Goal: Task Accomplishment & Management: Manage account settings

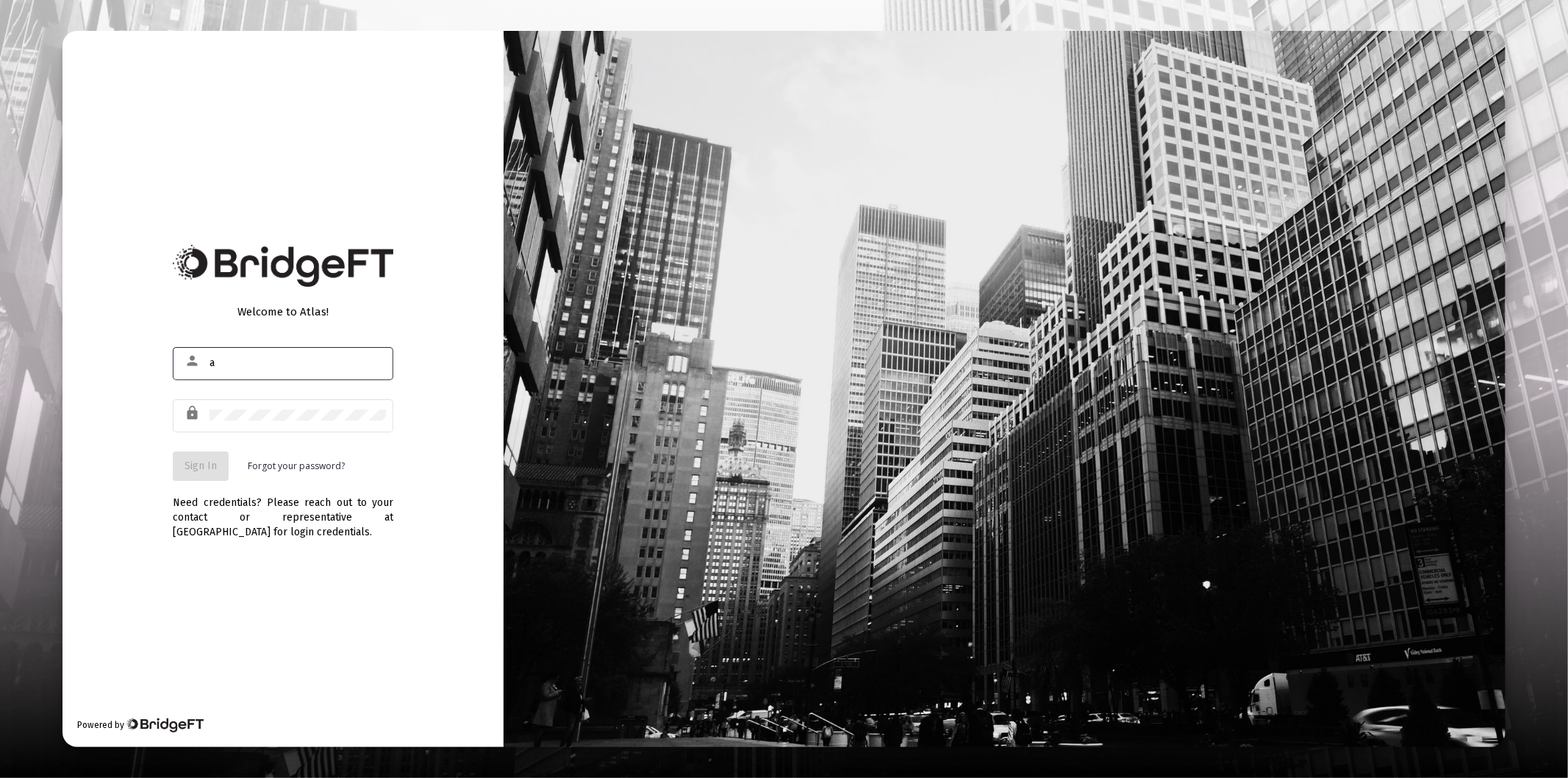
type input "[PERSON_NAME][EMAIL_ADDRESS][DOMAIN_NAME]"
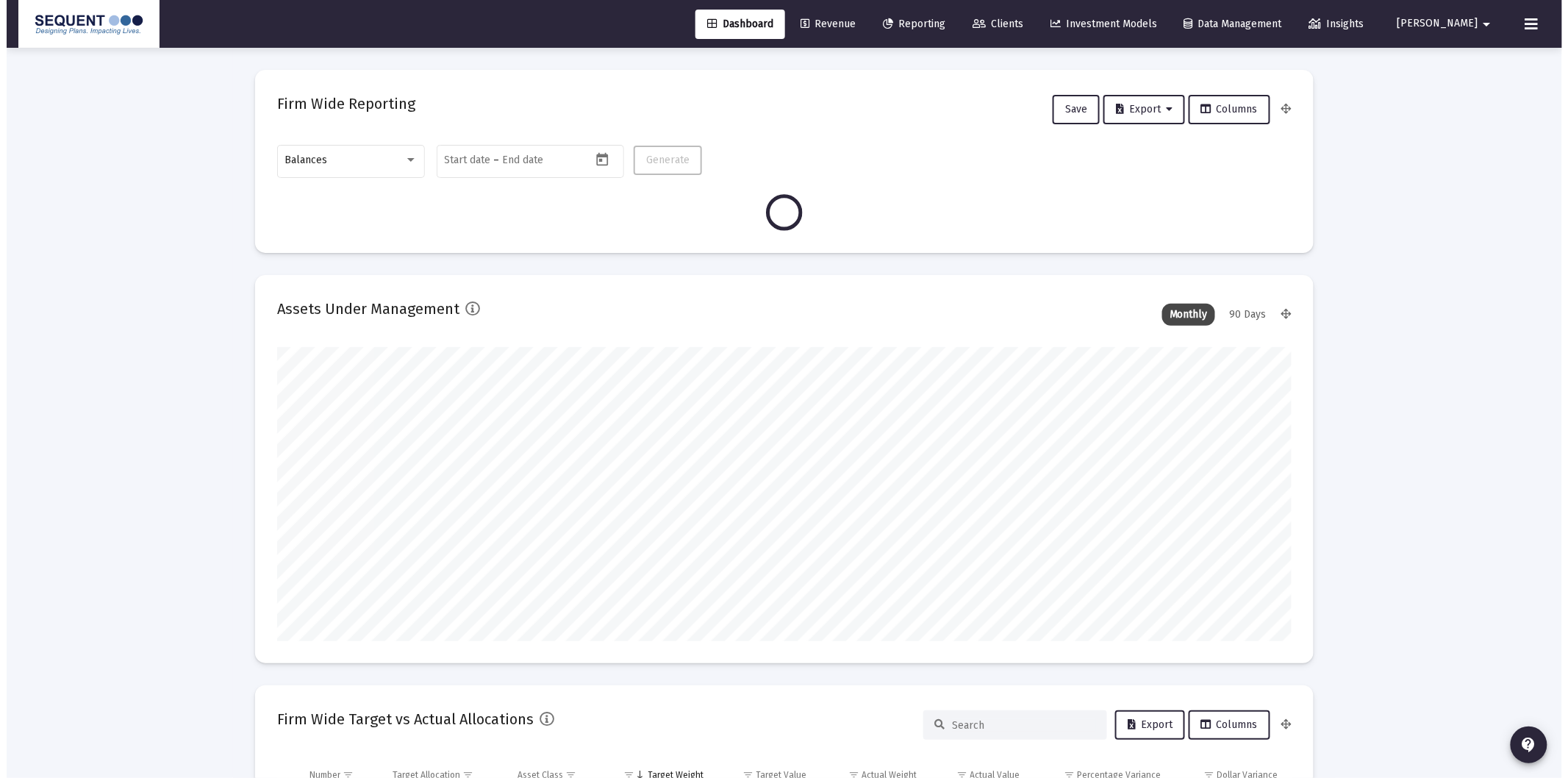
scroll to position [294, 546]
click at [1015, 31] on link "Clients" at bounding box center [991, 25] width 74 height 30
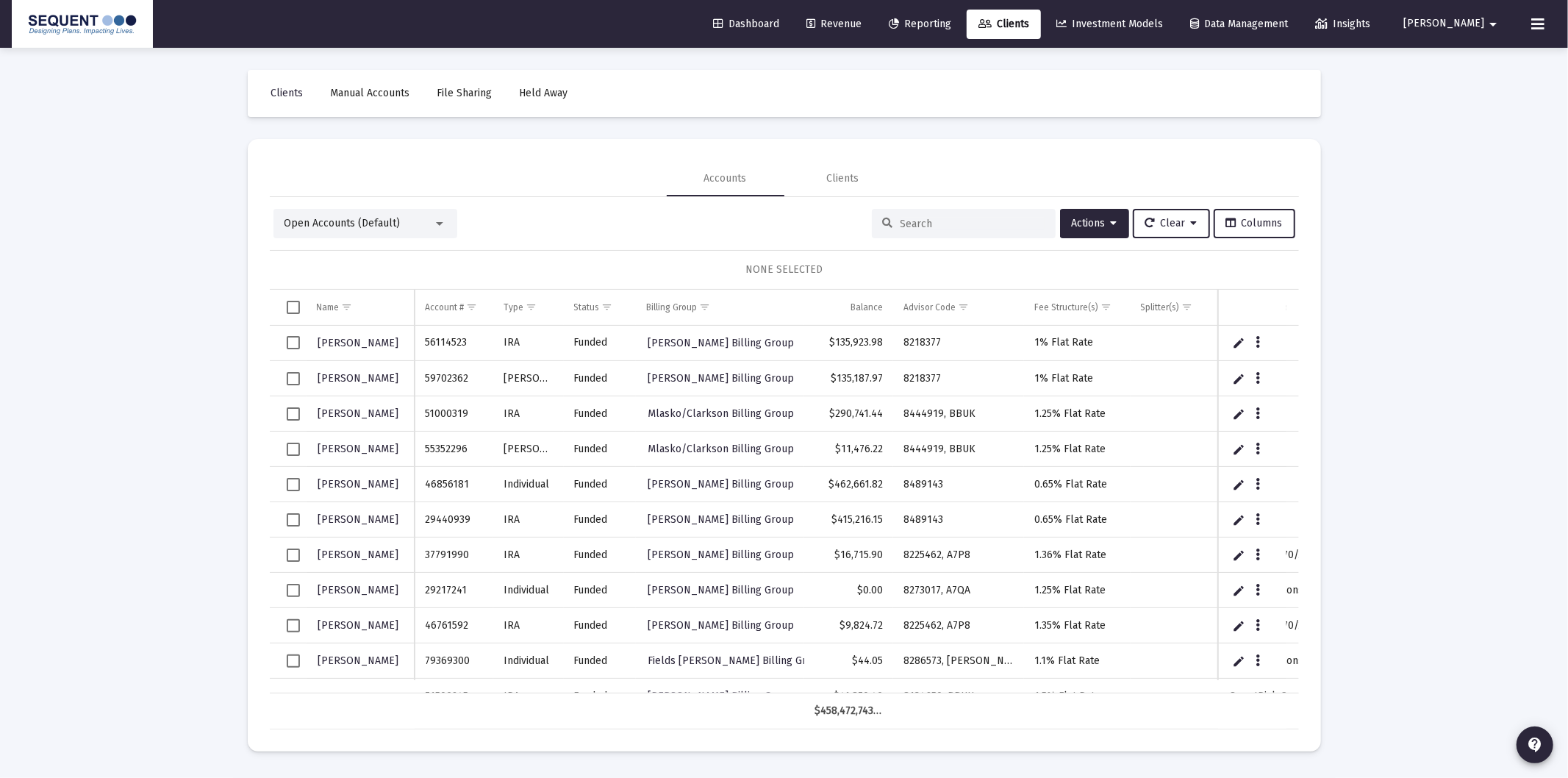
click at [921, 219] on input at bounding box center [972, 223] width 144 height 12
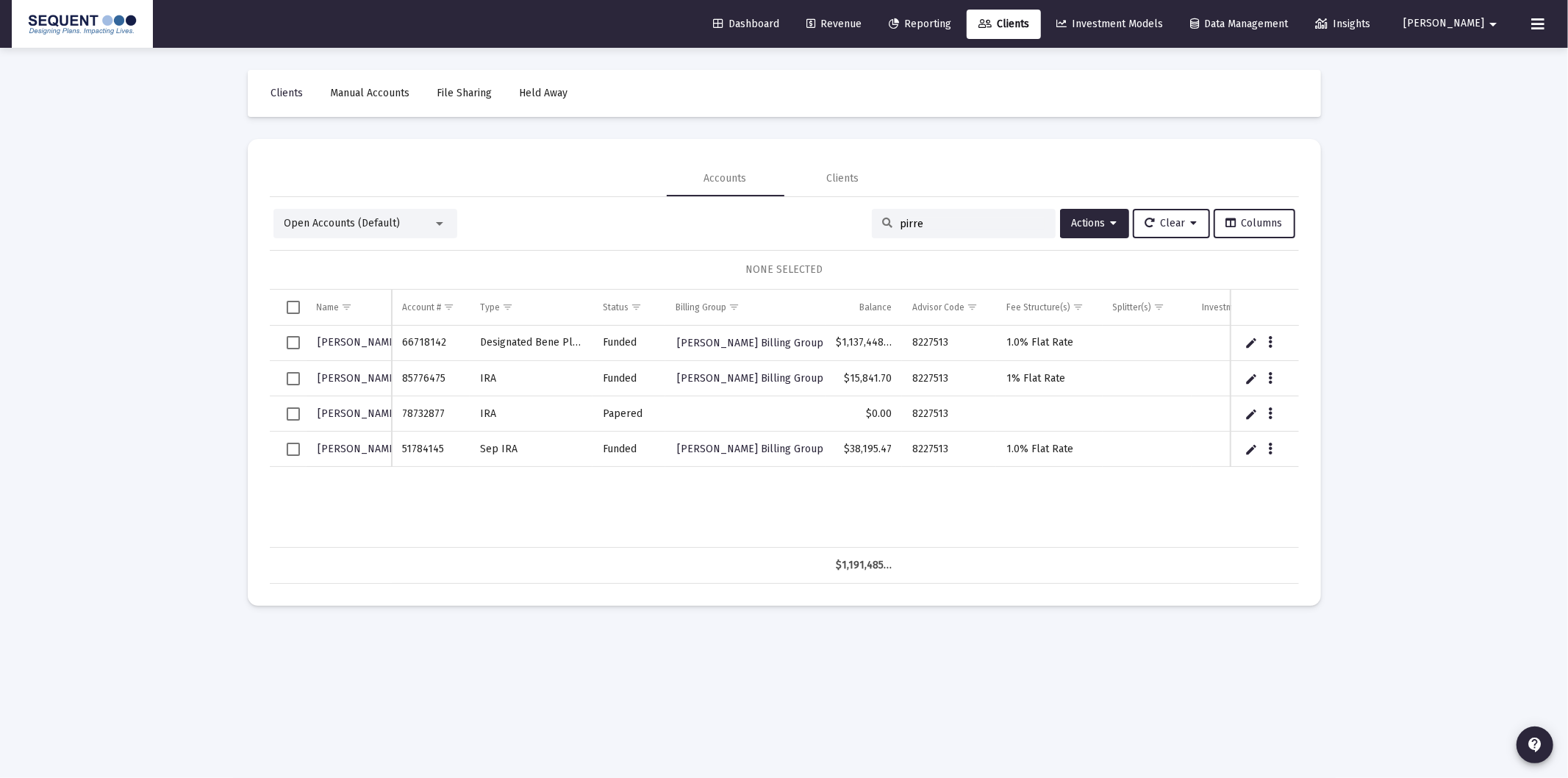
click at [952, 225] on input "pirre" at bounding box center [972, 223] width 144 height 12
click at [952, 224] on input "pirre" at bounding box center [972, 223] width 144 height 12
paste input "3332-9701"
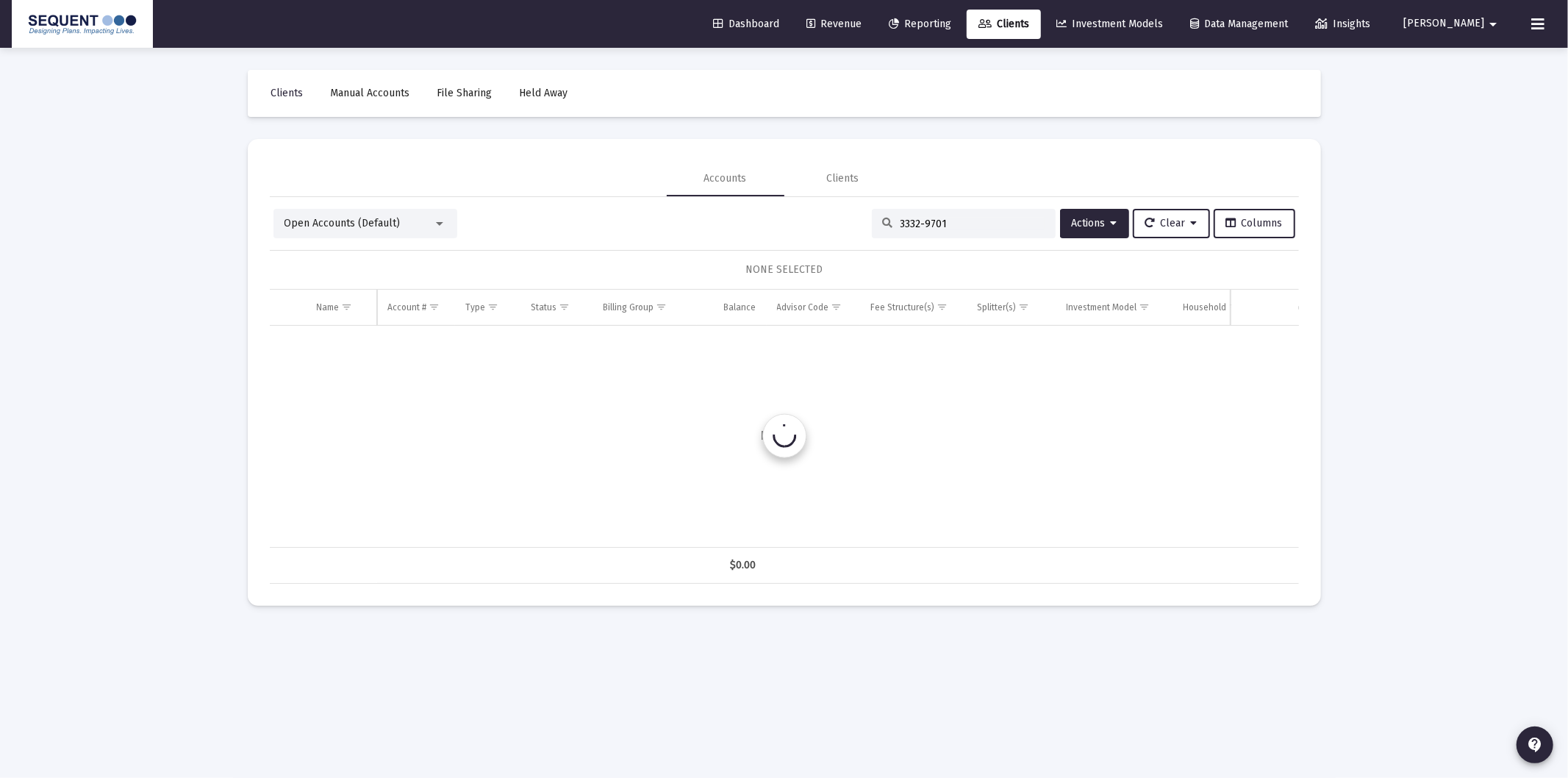
click at [919, 222] on input "3332-9701" at bounding box center [972, 223] width 144 height 12
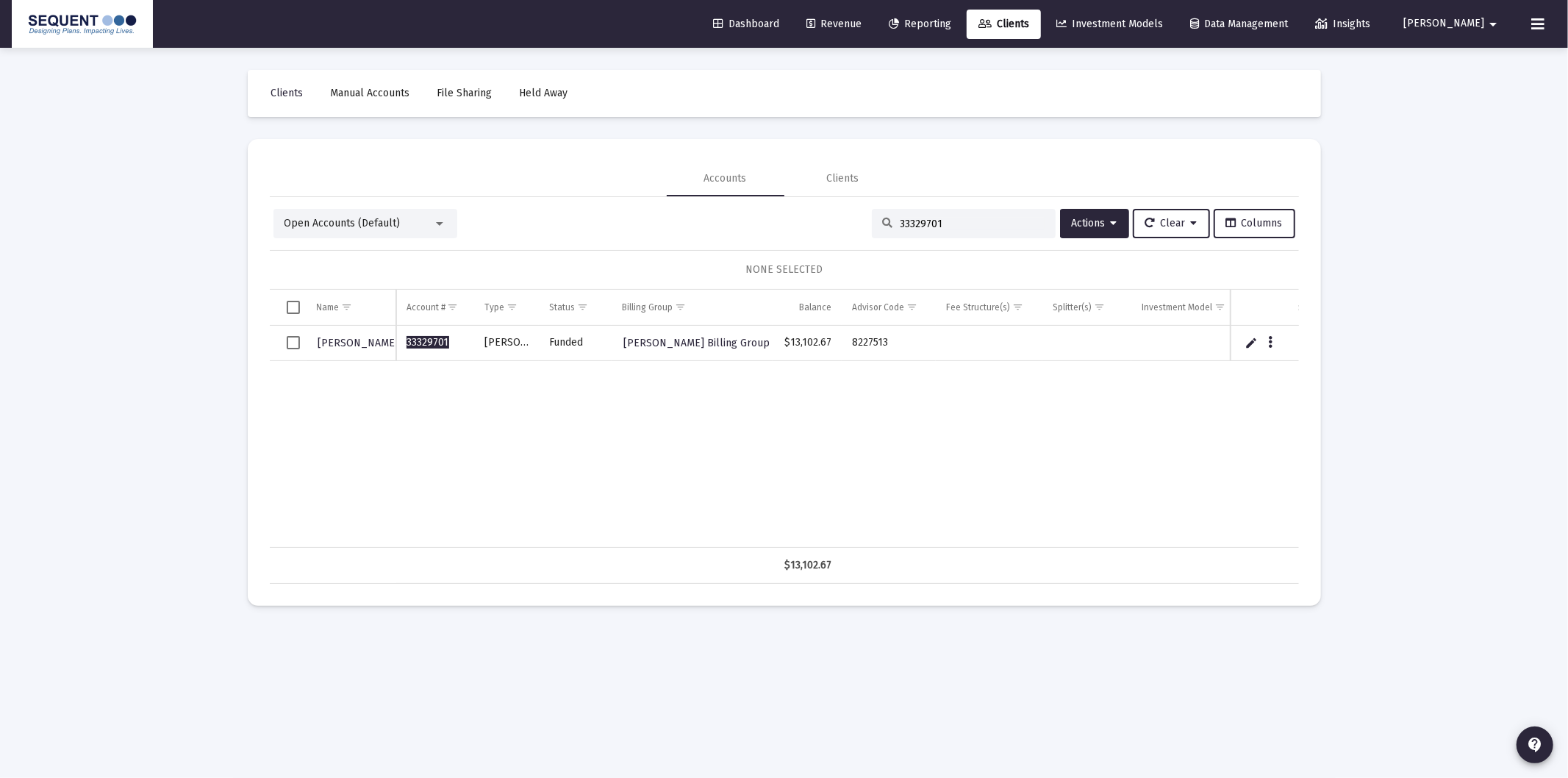
click at [950, 224] on input "33329701" at bounding box center [972, 223] width 144 height 12
drag, startPoint x: 949, startPoint y: 226, endPoint x: 765, endPoint y: 204, distance: 185.3
click at [765, 204] on div "Open Accounts (Default) 33329701 Actions Clear Columns NONE SELECTED Name Name …" at bounding box center [784, 390] width 1029 height 387
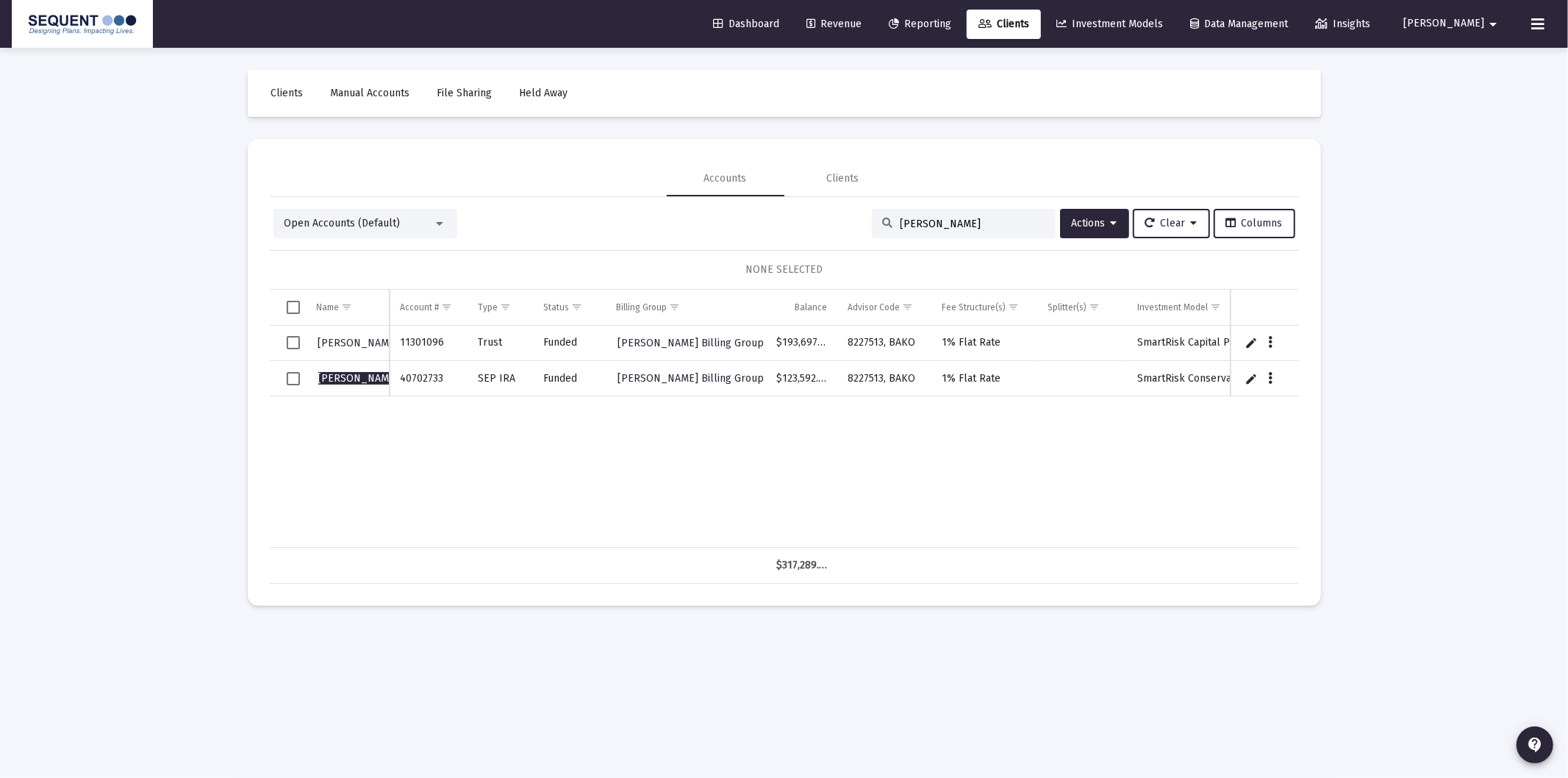
drag, startPoint x: 963, startPoint y: 219, endPoint x: 719, endPoint y: 226, distance: 244.1
click at [721, 223] on div "Open Accounts (Default) [PERSON_NAME] Actions Clear Columns" at bounding box center [784, 223] width 1022 height 30
drag, startPoint x: 997, startPoint y: 223, endPoint x: 669, endPoint y: 191, distance: 329.6
click at [669, 190] on mat-tab-group "Accounts Clients Open Accounts (Default) [PERSON_NAME] Actions Clear Columns NO…" at bounding box center [784, 372] width 1029 height 423
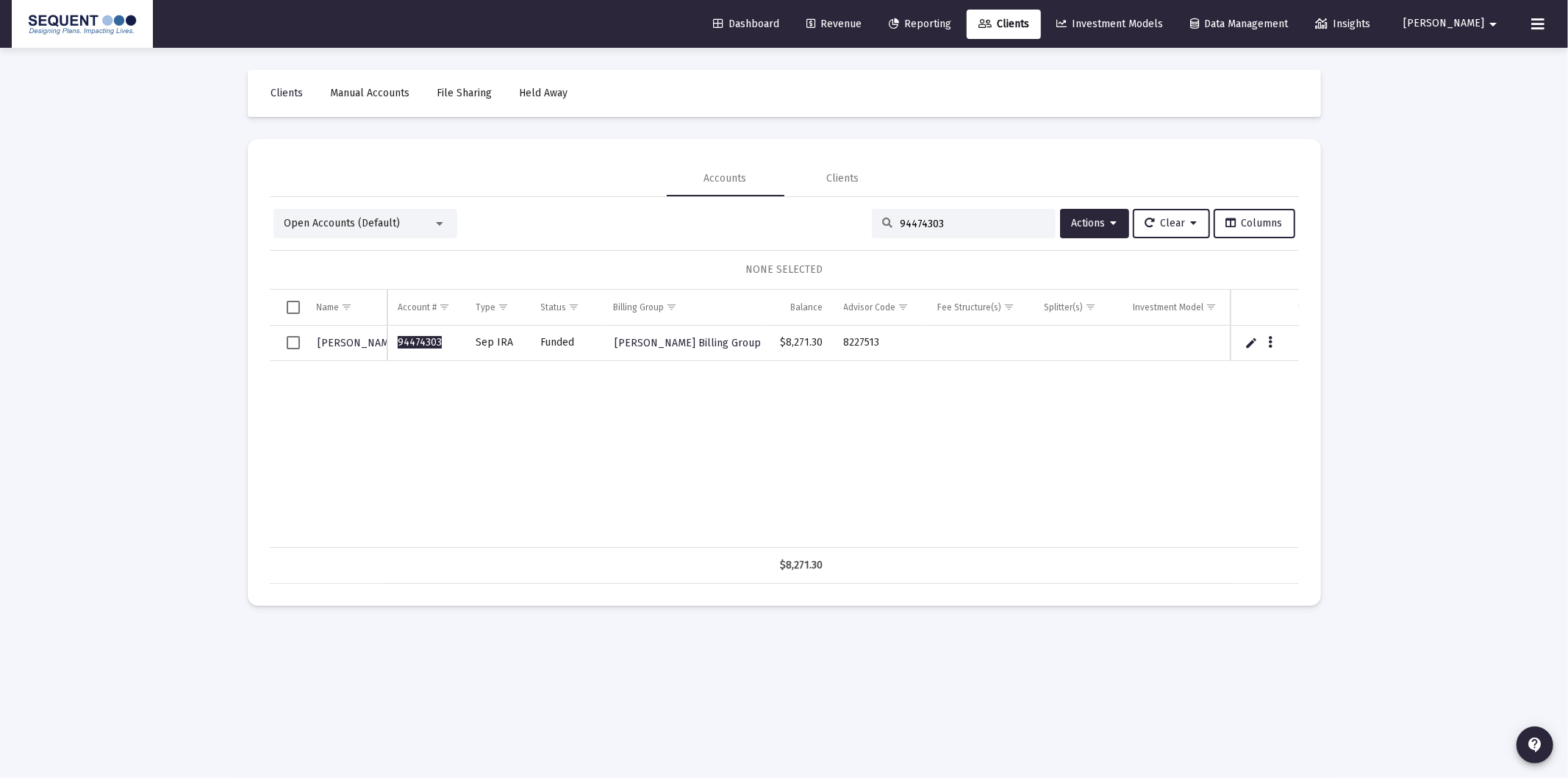
click at [969, 225] on input "94474303" at bounding box center [972, 223] width 144 height 12
paste input "88537946"
click at [974, 226] on input "88537946" at bounding box center [972, 223] width 144 height 12
click at [972, 225] on input "88537946" at bounding box center [972, 223] width 144 height 12
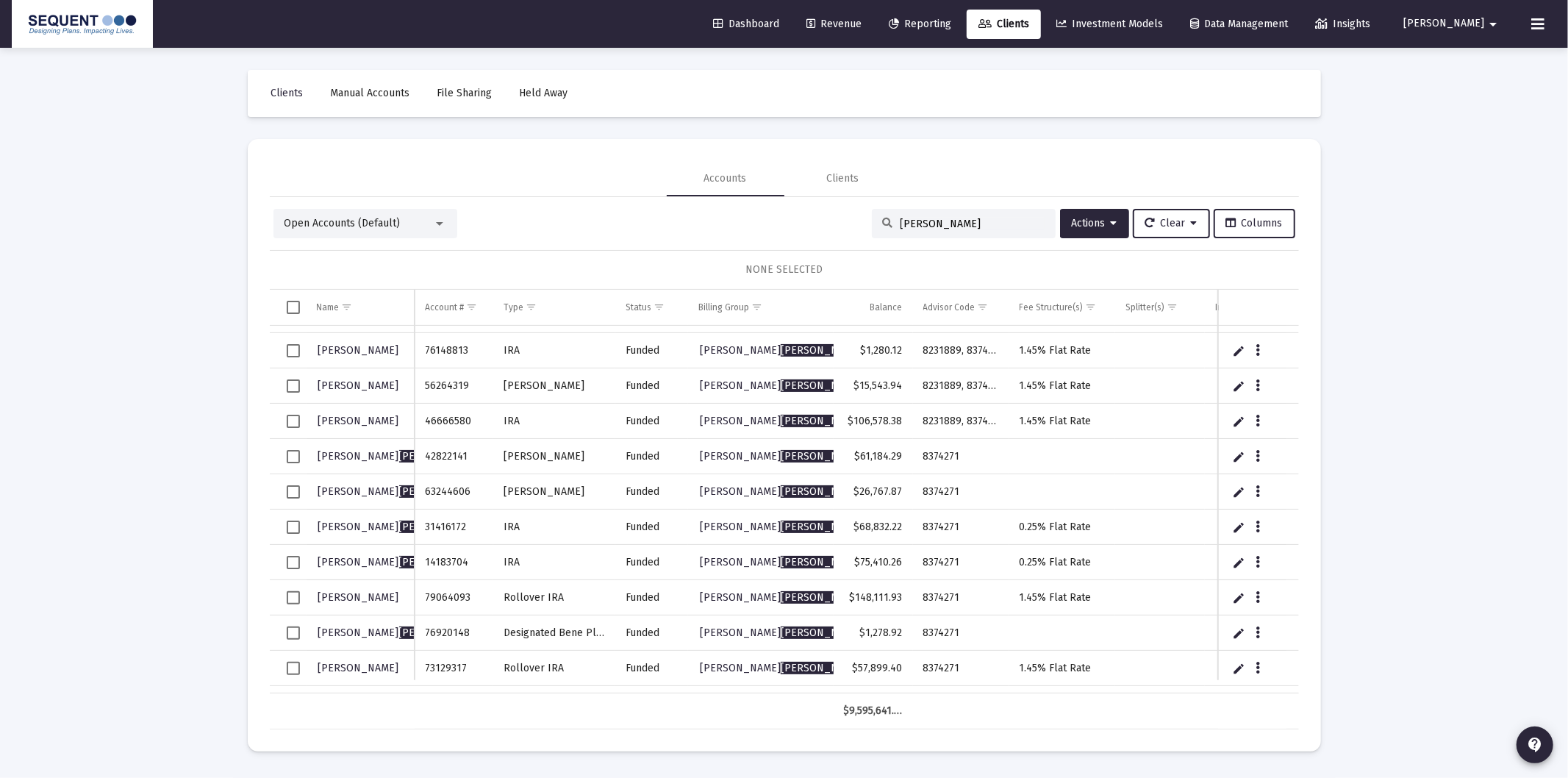
type input "[PERSON_NAME]"
click at [293, 459] on span "Select row" at bounding box center [293, 456] width 13 height 13
click at [292, 490] on span "Select row" at bounding box center [293, 492] width 13 height 13
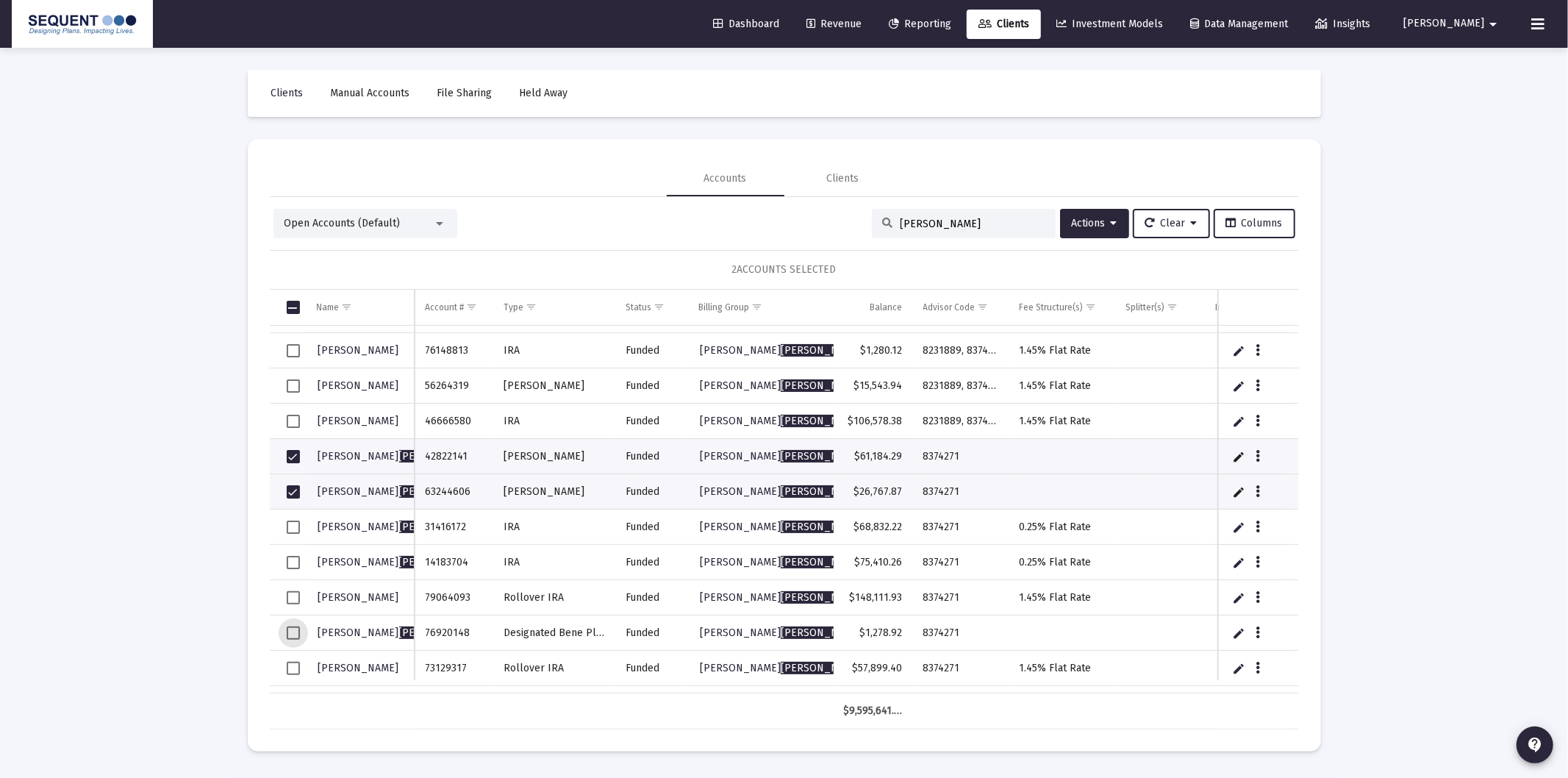
click at [294, 632] on span "Select row" at bounding box center [293, 633] width 13 height 13
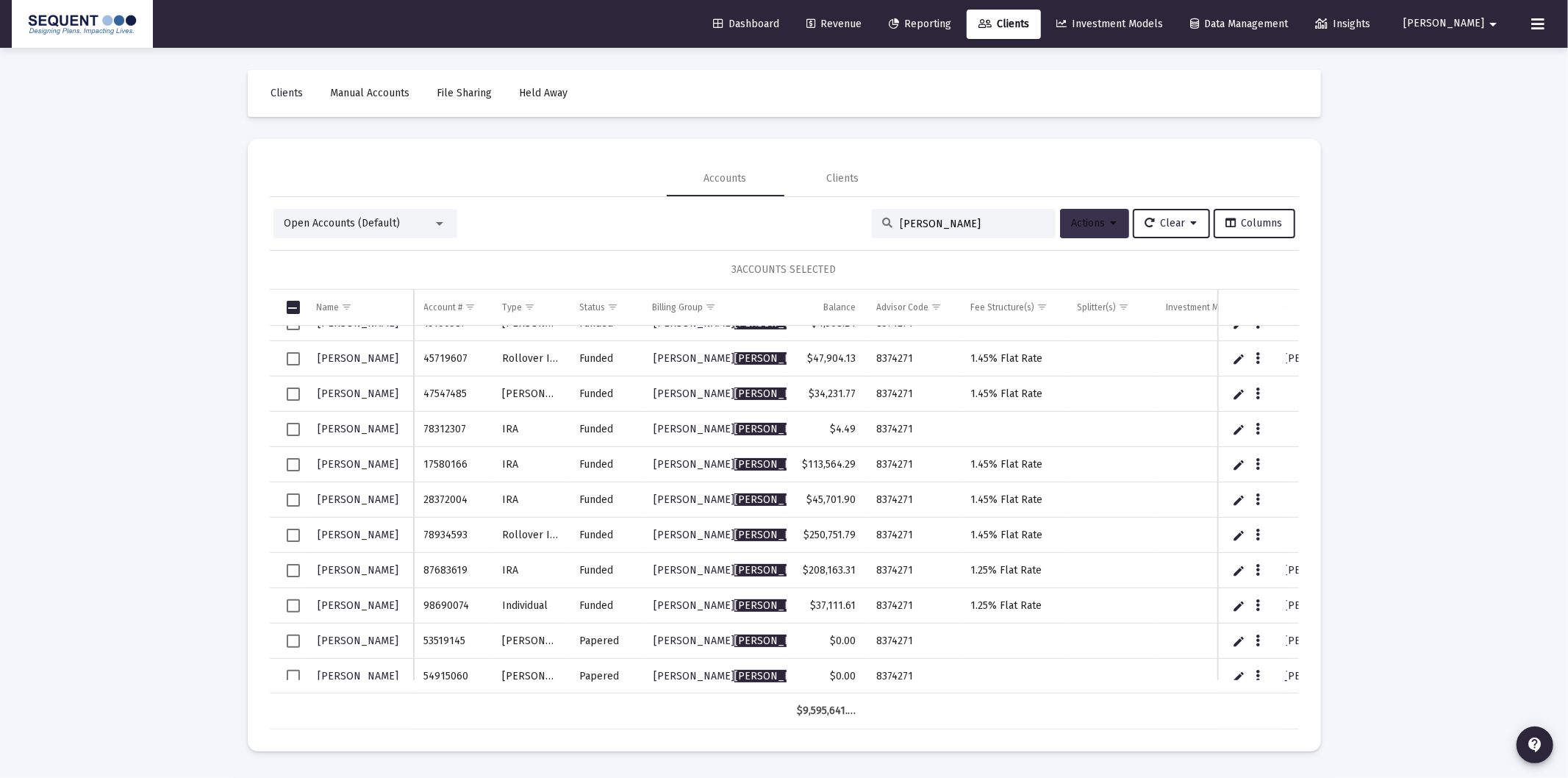
click at [1104, 217] on span "Actions" at bounding box center [1095, 222] width 46 height 12
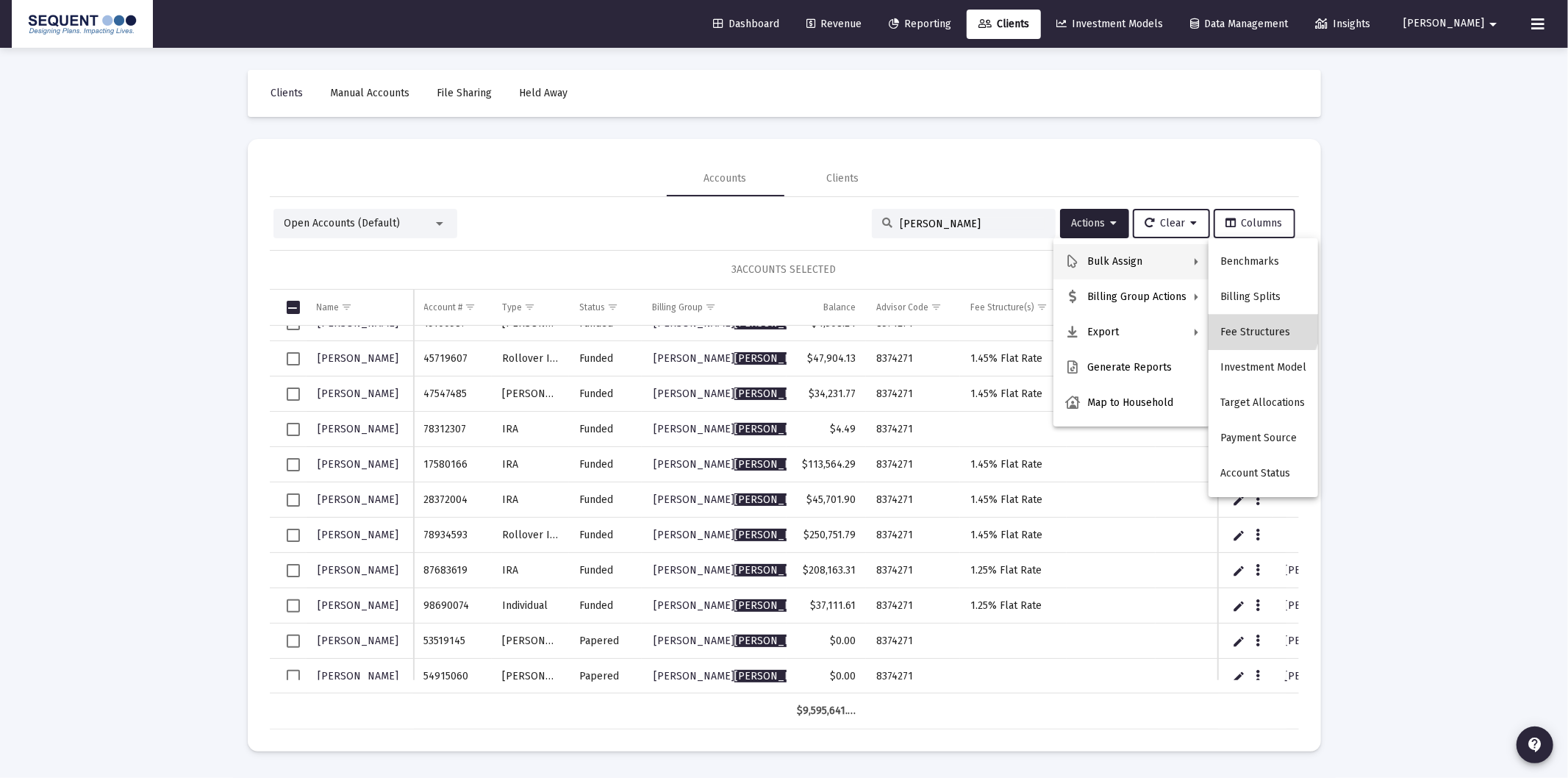
click at [1259, 324] on button "Fee Structures" at bounding box center [1263, 332] width 109 height 35
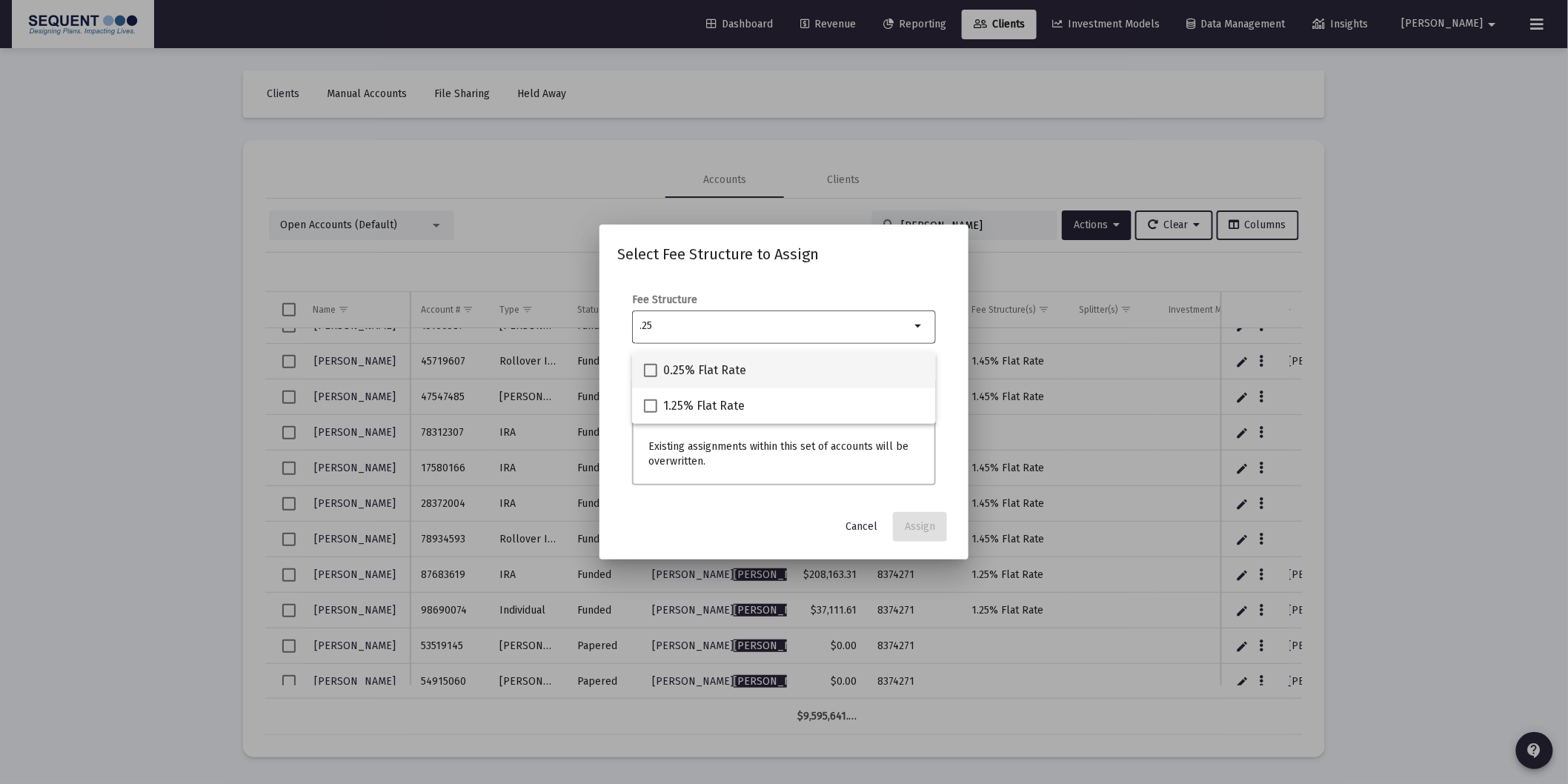
type input ".25"
click at [725, 366] on span "0.25% Flat Rate" at bounding box center [705, 370] width 83 height 17
click at [650, 377] on input "0.25% Flat Rate" at bounding box center [650, 377] width 1 height 1
checkbox input "true"
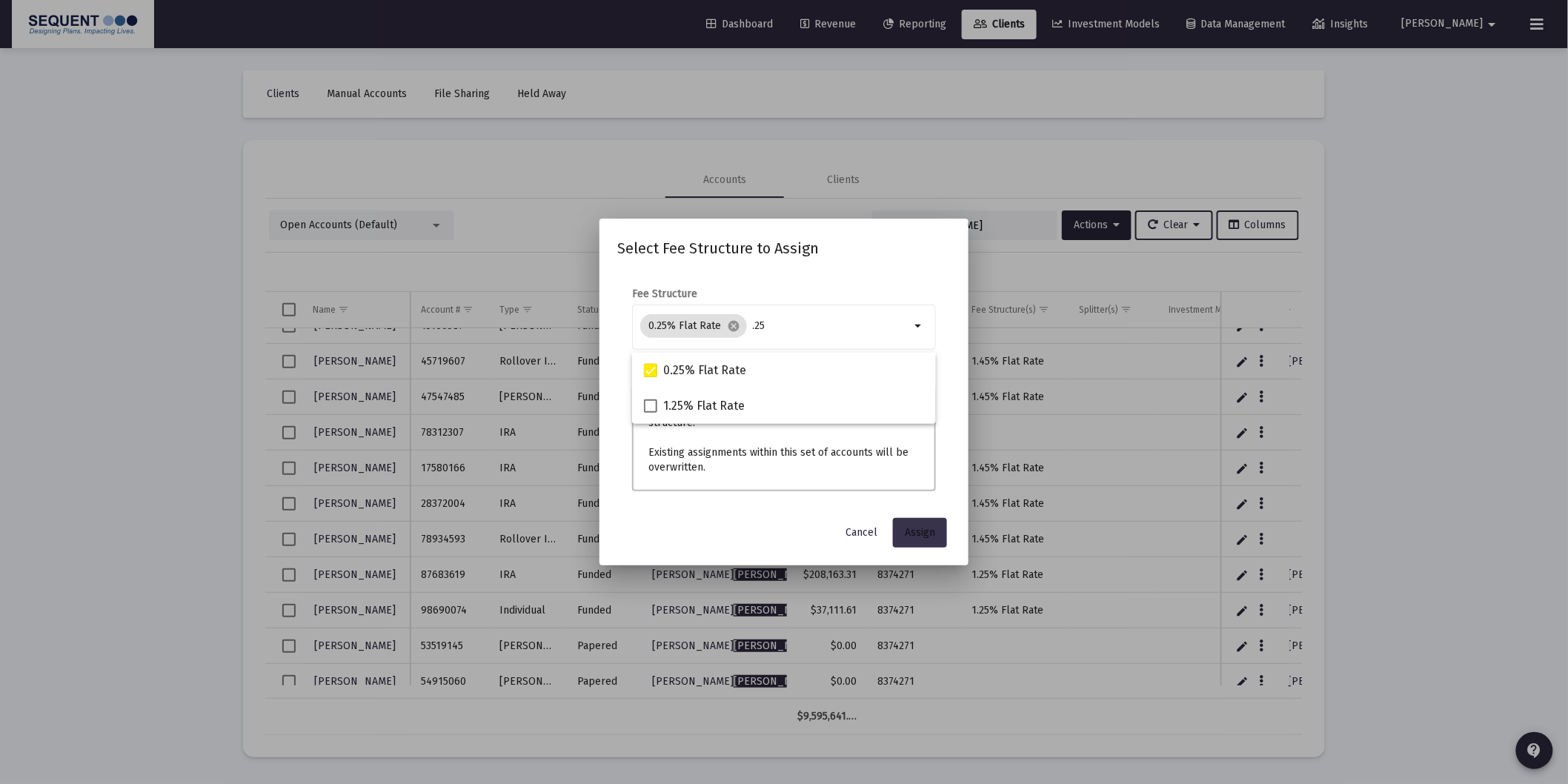
click at [907, 531] on button "Assign" at bounding box center [919, 533] width 54 height 30
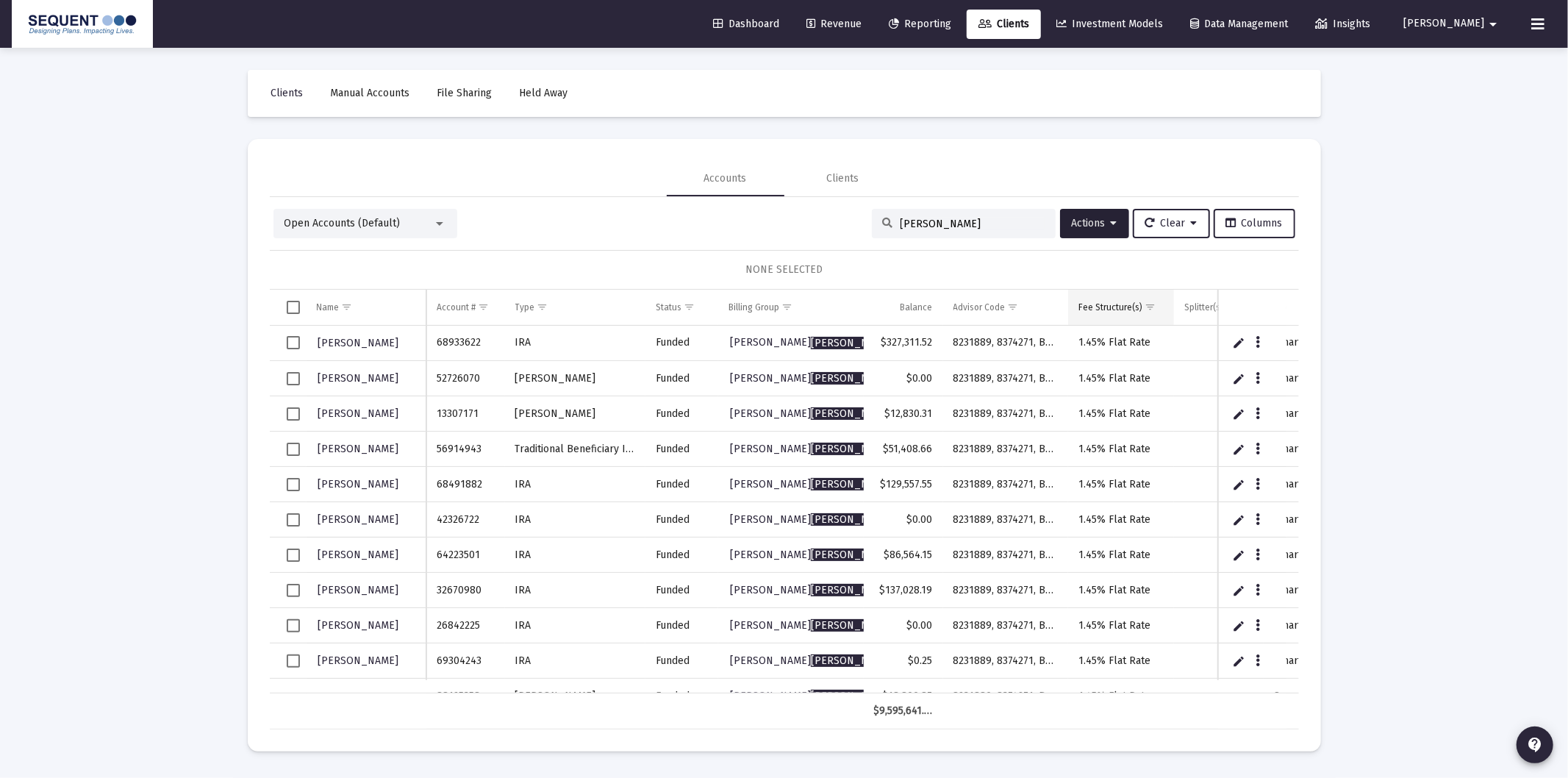
click at [1154, 304] on span "Show filter options for column 'Fee Structure(s)'" at bounding box center [1150, 306] width 11 height 11
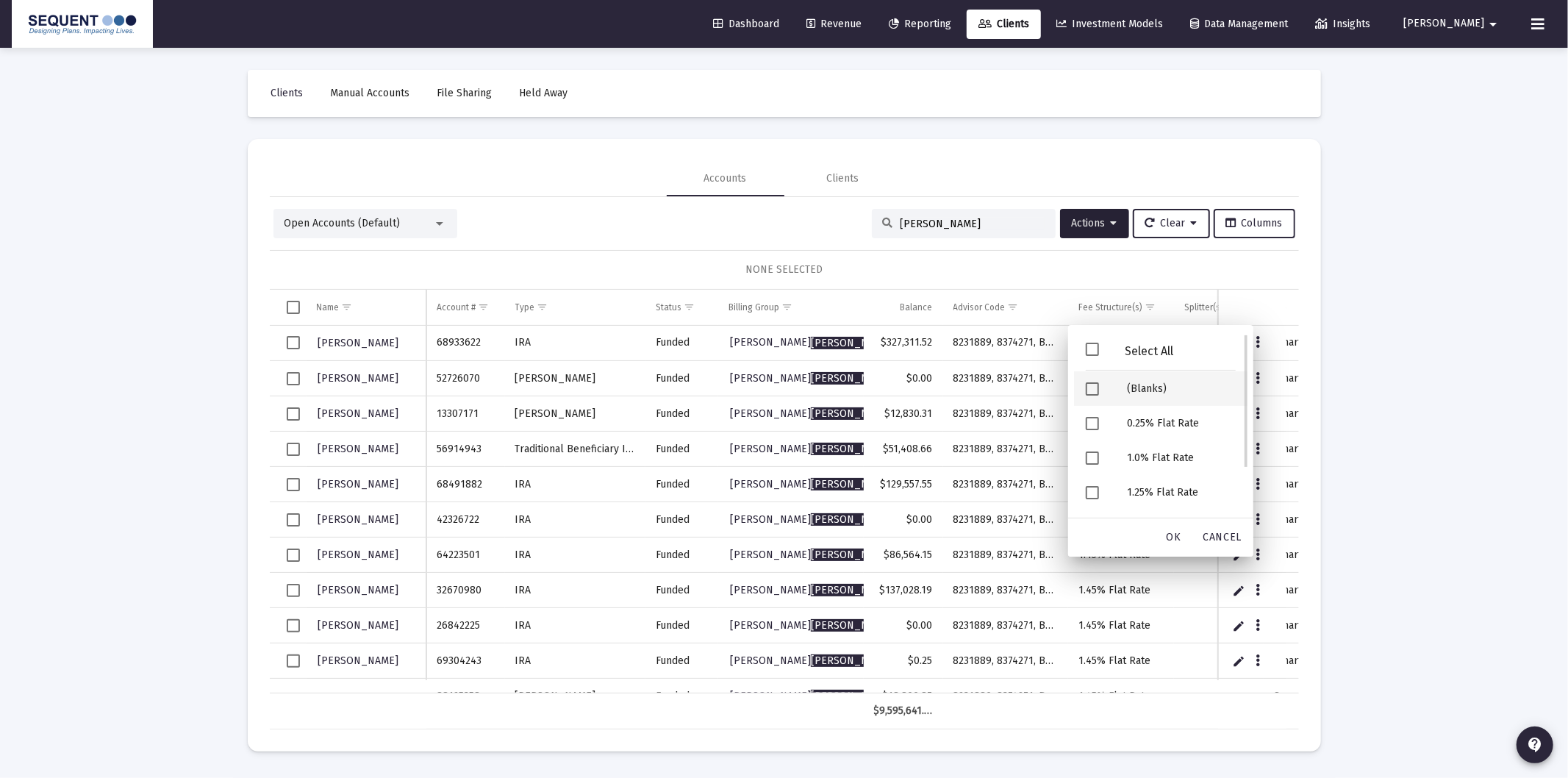
click at [1134, 388] on div "(Blanks)" at bounding box center [1181, 388] width 132 height 34
click at [1172, 528] on div "OK" at bounding box center [1173, 538] width 47 height 26
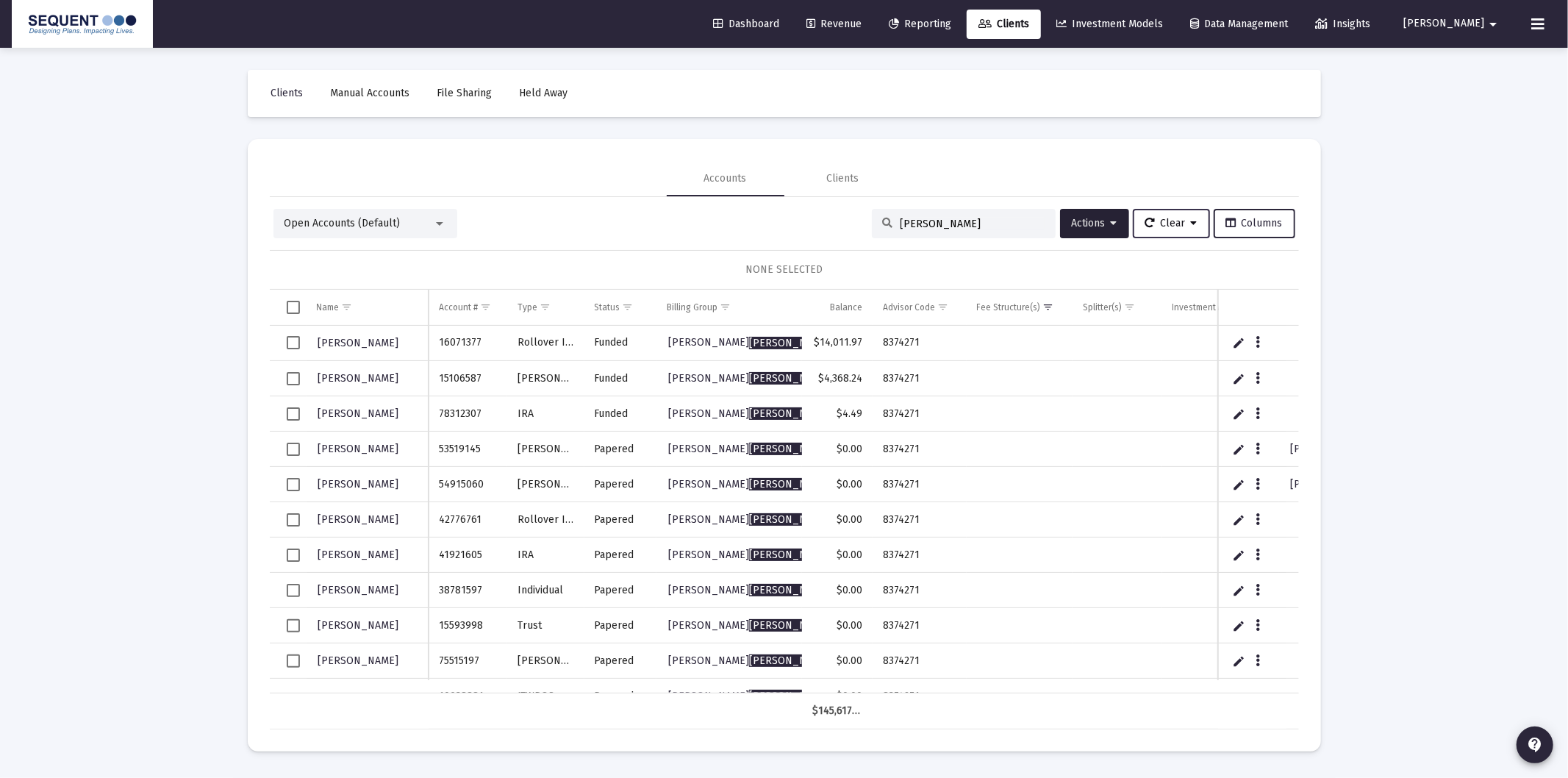
click at [1181, 222] on span "Clear" at bounding box center [1172, 222] width 53 height 12
drag, startPoint x: 1173, startPoint y: 295, endPoint x: 1177, endPoint y: 238, distance: 57.1
click at [1174, 295] on button "Clear Filters" at bounding box center [1179, 295] width 101 height 35
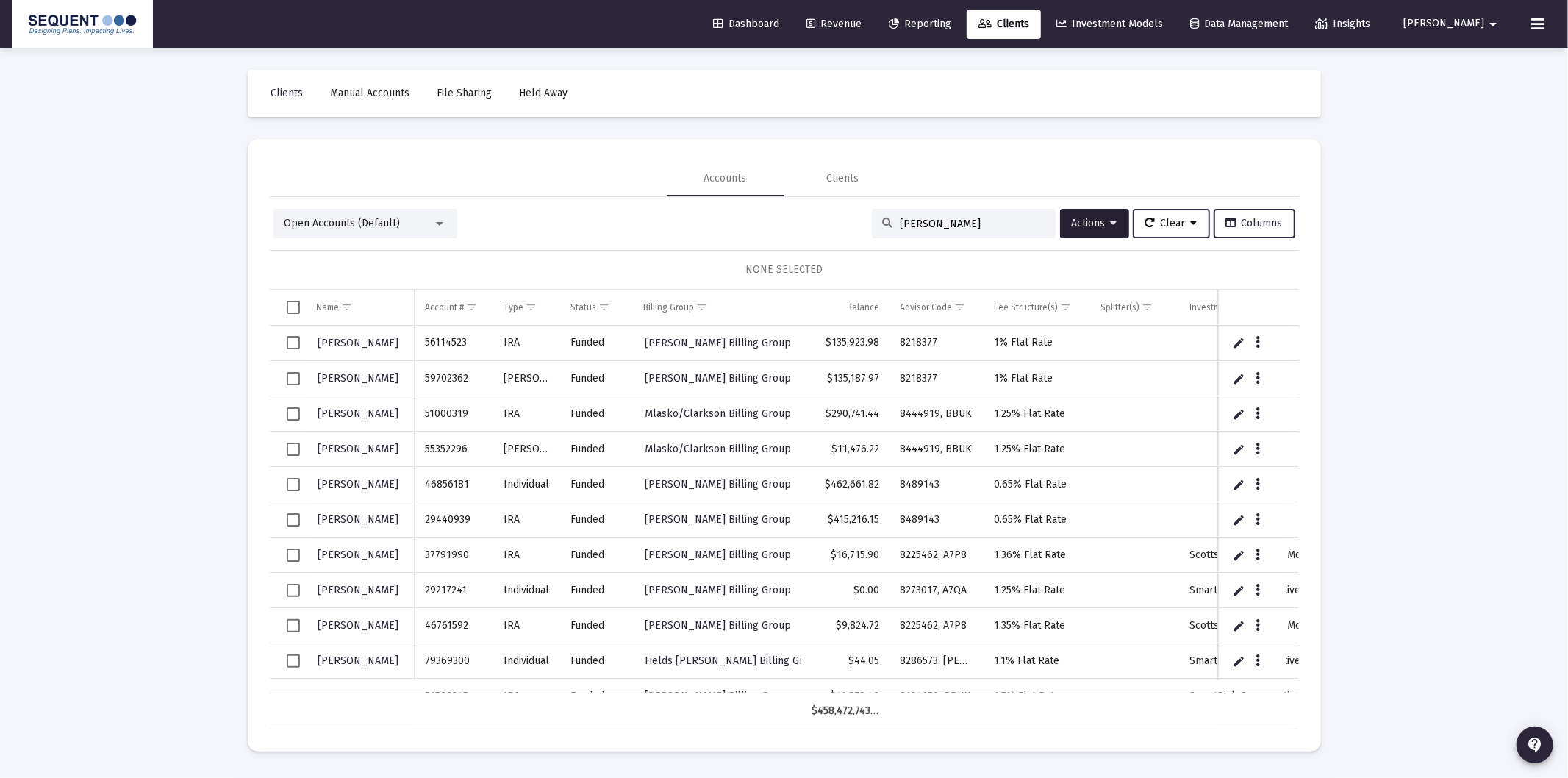
click at [1173, 219] on span "Clear" at bounding box center [1172, 222] width 53 height 12
click at [1174, 256] on button "Clear Selections" at bounding box center [1179, 260] width 101 height 35
click at [125, 390] on div "Loading... Clients Manual Accounts File Sharing Held Away Accounts Clients Open…" at bounding box center [784, 389] width 1568 height 778
click at [935, 228] on input "[PERSON_NAME]" at bounding box center [972, 223] width 144 height 12
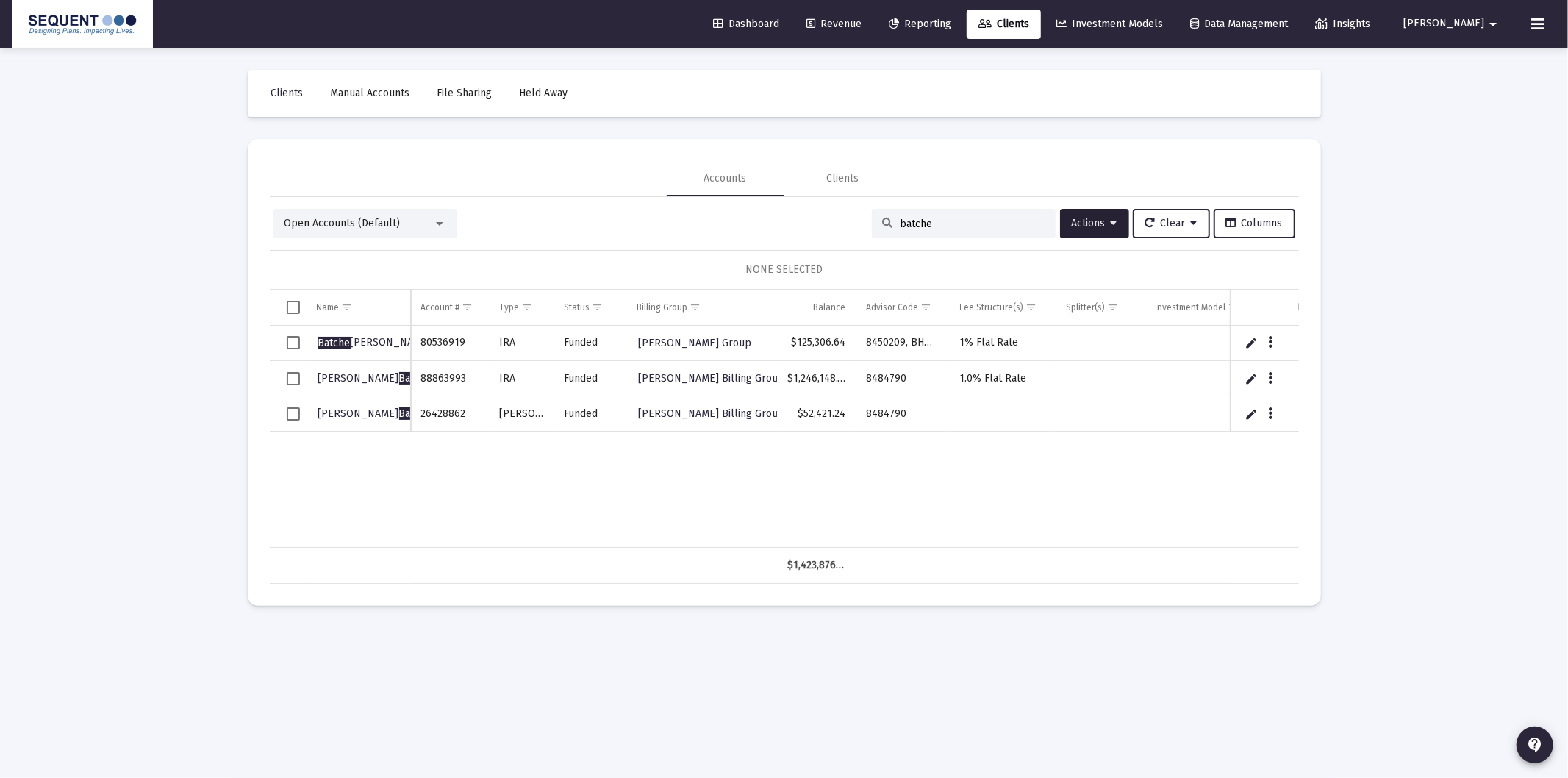
type input "batche"
